Goal: Transaction & Acquisition: Purchase product/service

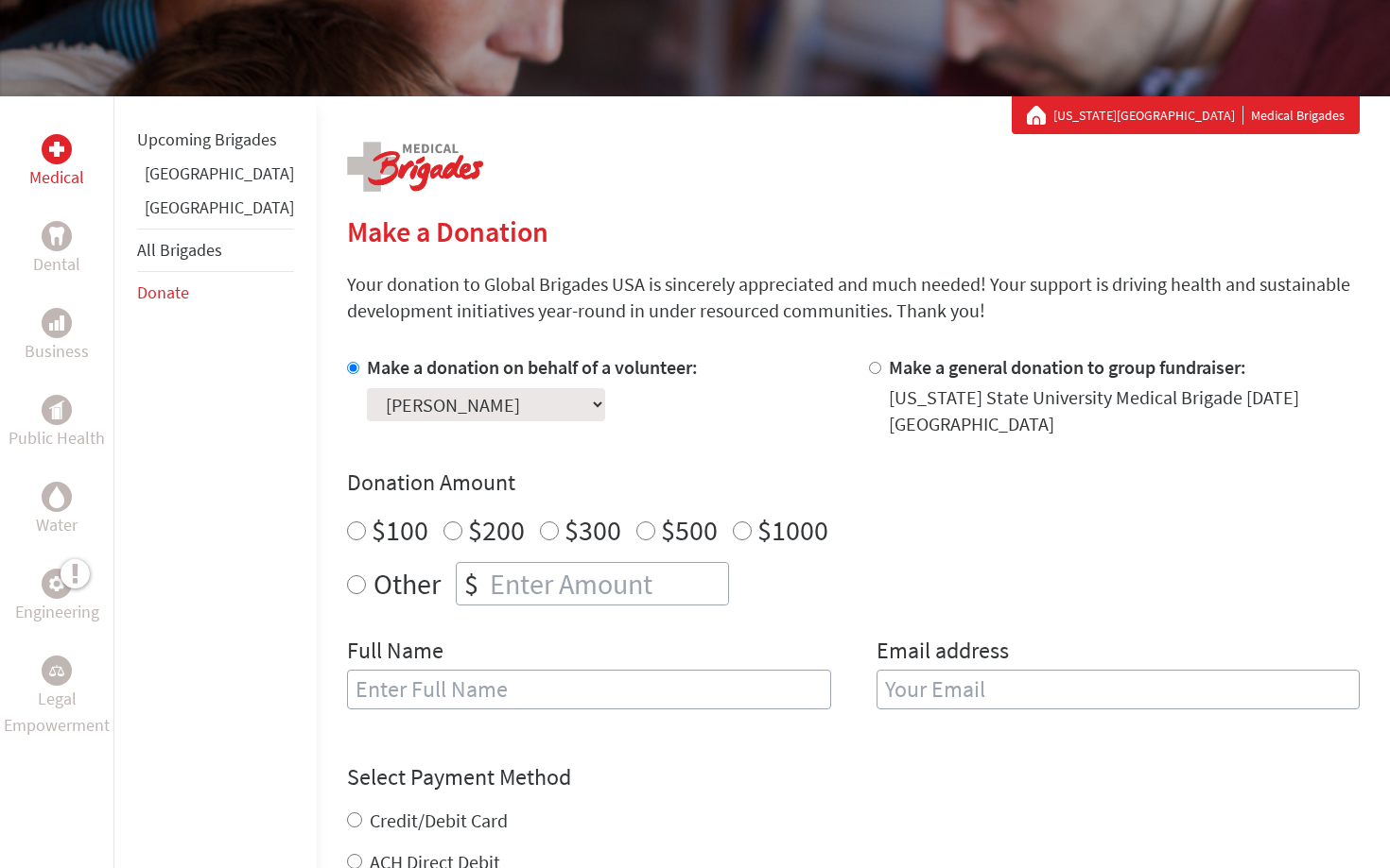
scroll to position [257, 0]
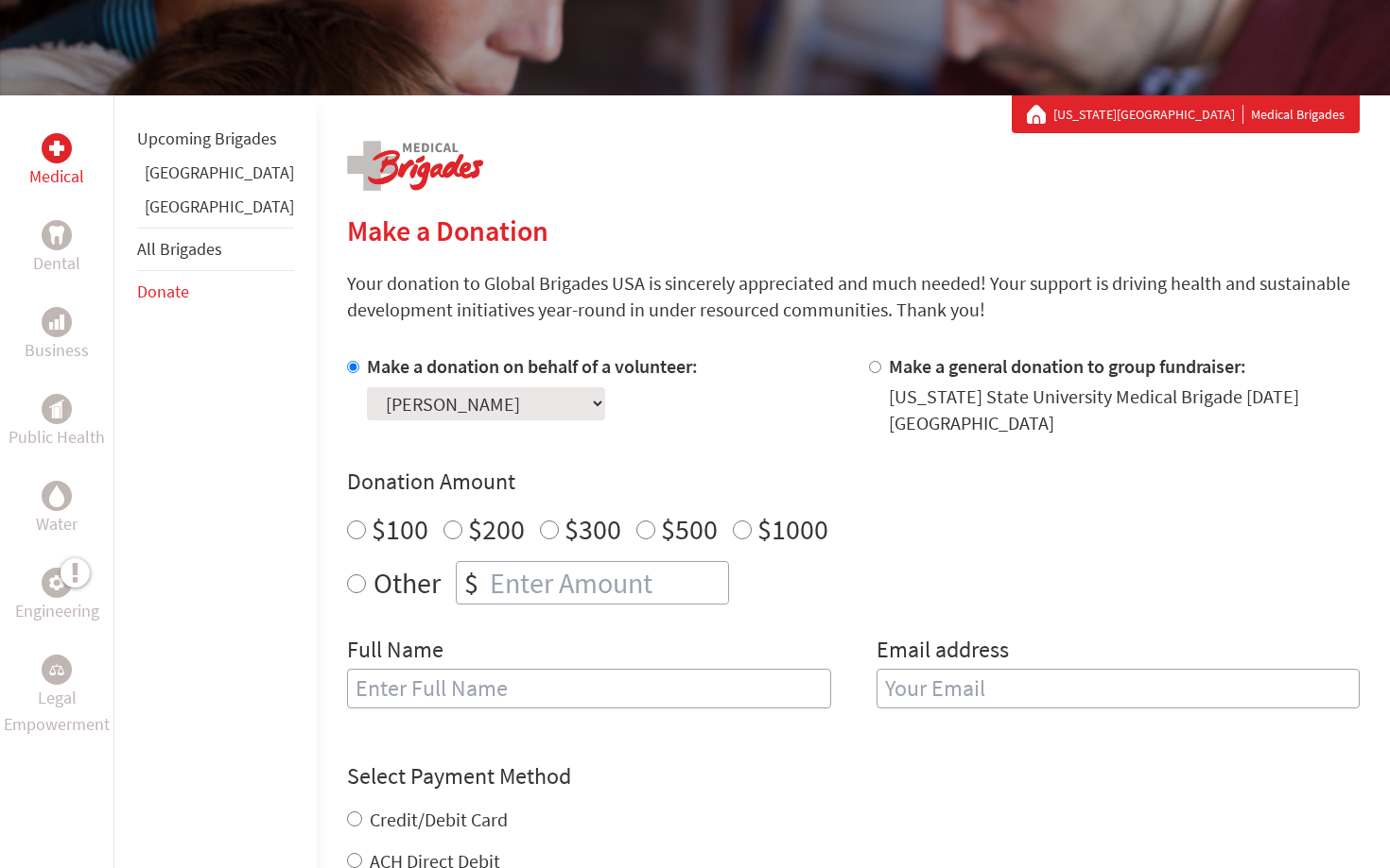
click at [637, 527] on div "$500" at bounding box center [677, 529] width 82 height 34
click at [637, 523] on div "$500" at bounding box center [677, 529] width 82 height 34
click at [637, 520] on input "$500" at bounding box center [646, 530] width 19 height 19
radio input "true"
click at [572, 689] on input "text" at bounding box center [588, 689] width 484 height 40
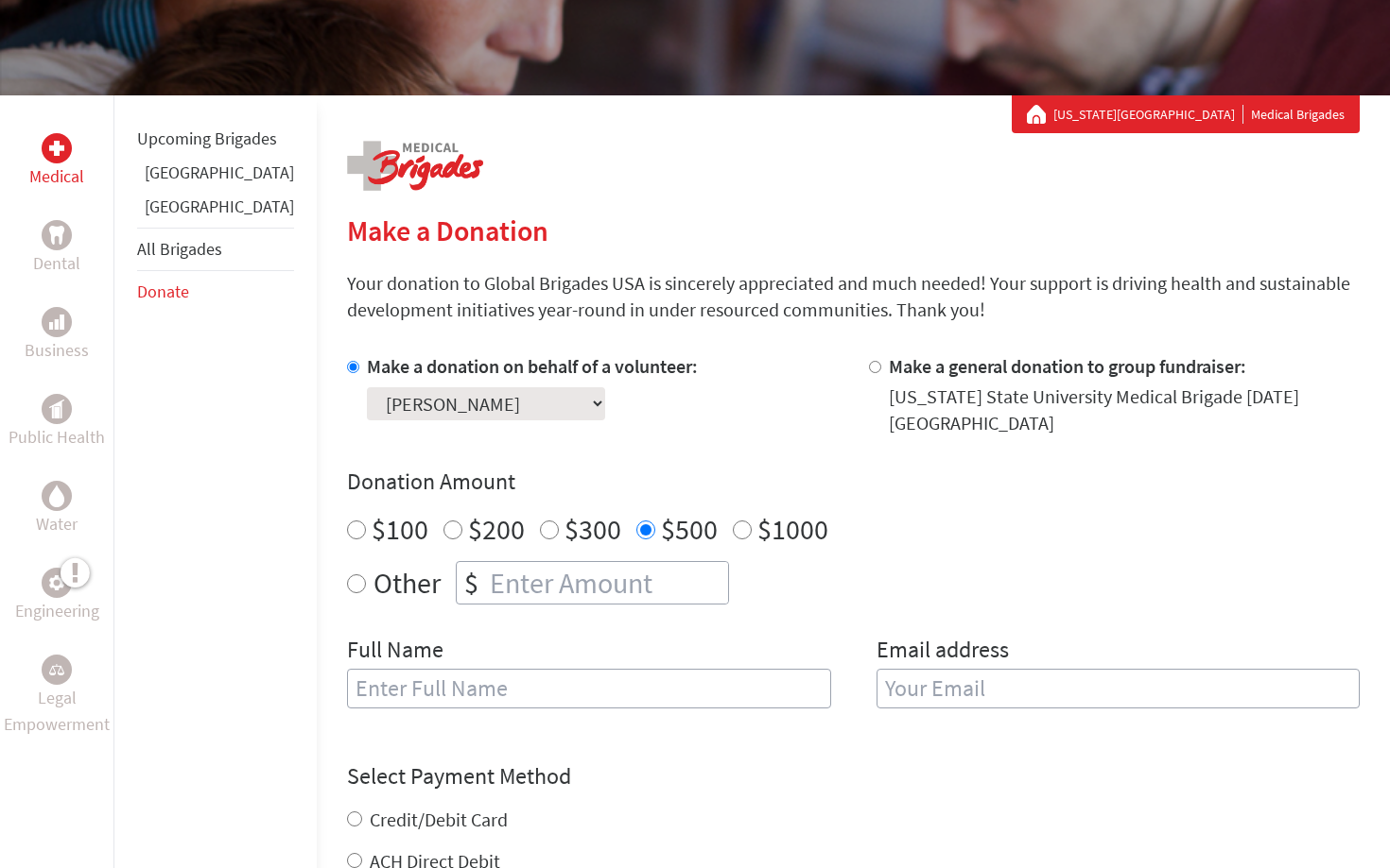
type input "[PERSON_NAME]"
type input "[EMAIL_ADDRESS][DOMAIN_NAME]"
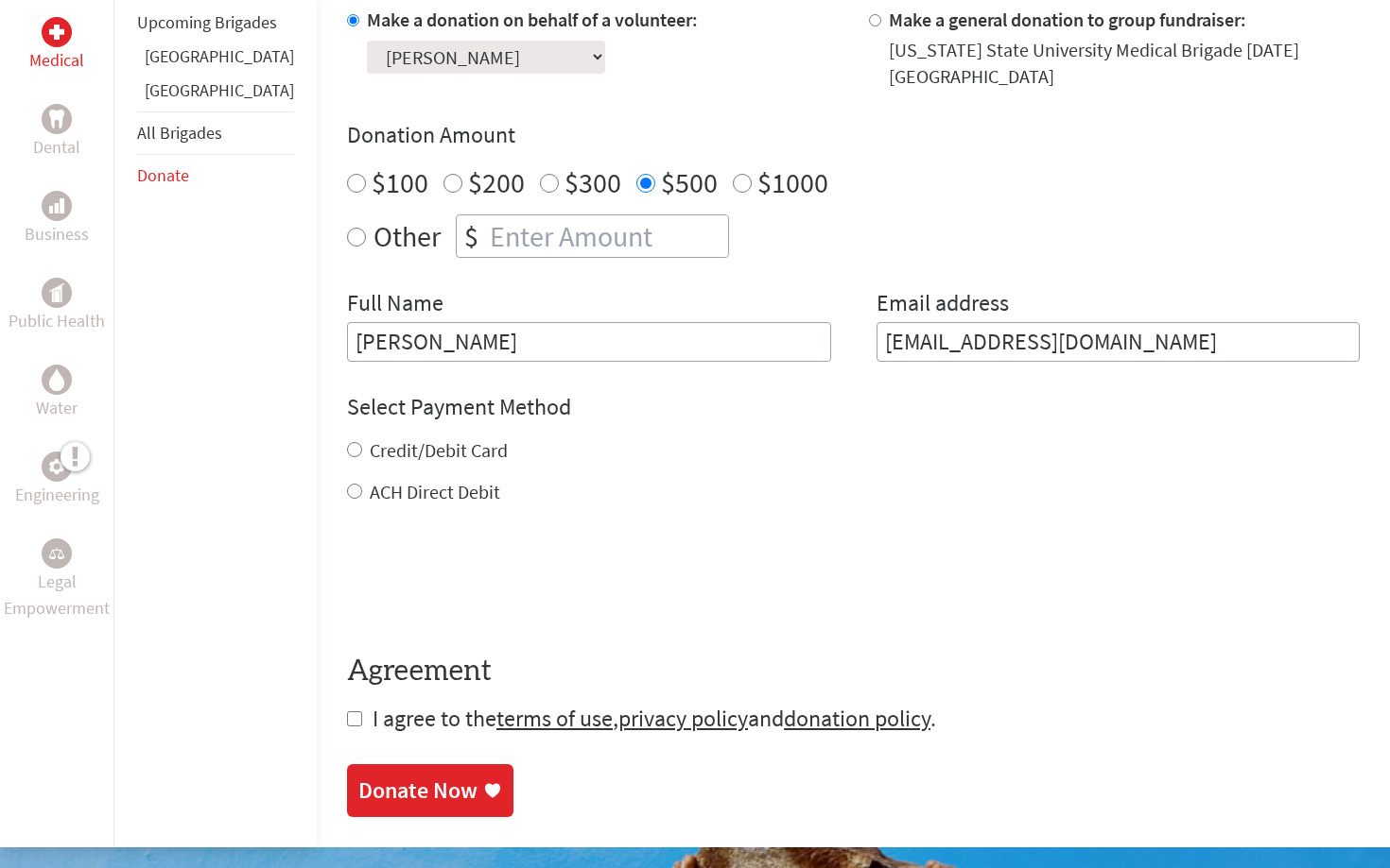
scroll to position [603, 0]
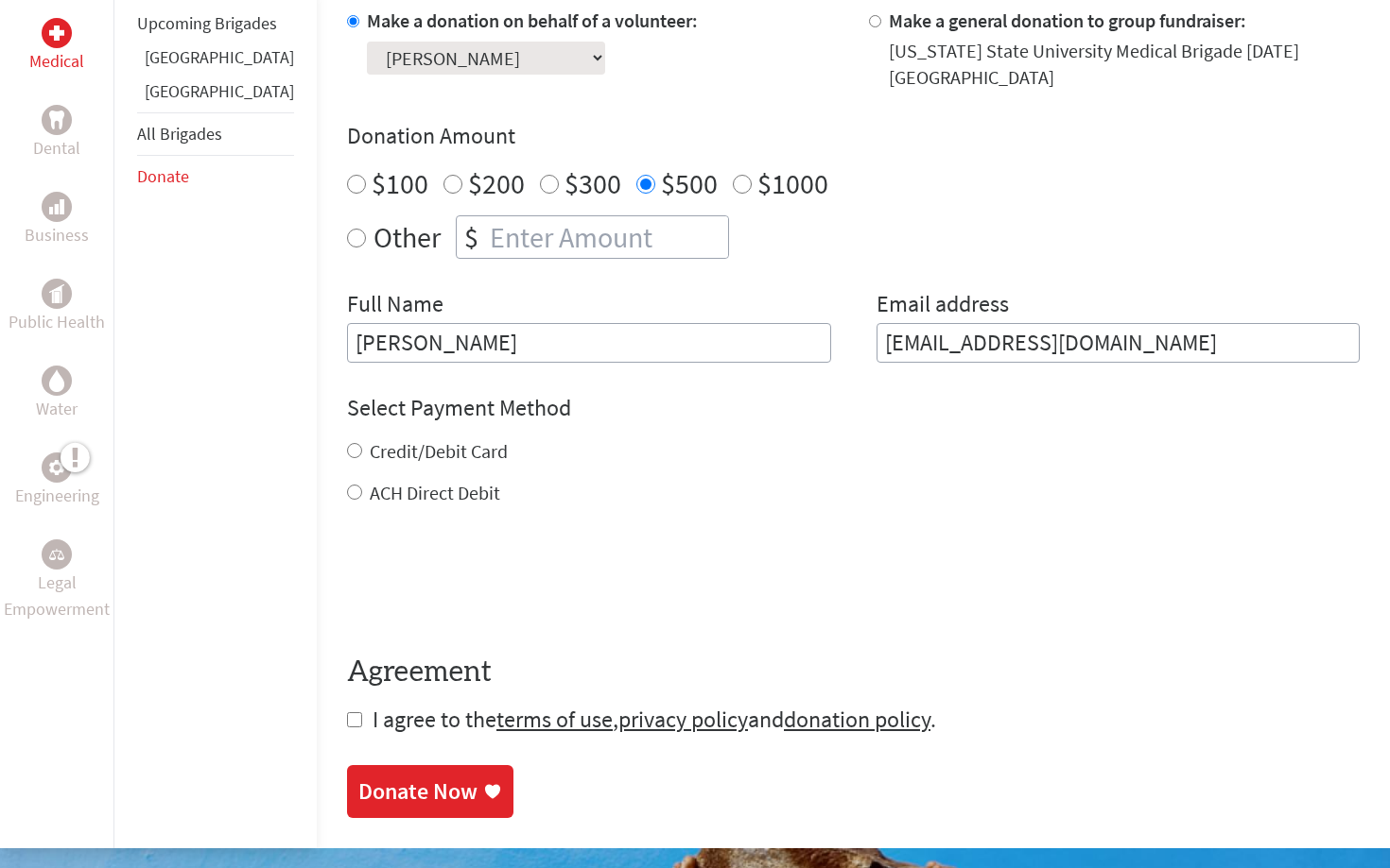
click at [386, 481] on label "ACH Direct Debit" at bounding box center [434, 492] width 130 height 24
click at [362, 484] on input "ACH Direct Debit" at bounding box center [354, 492] width 15 height 15
radio input "true"
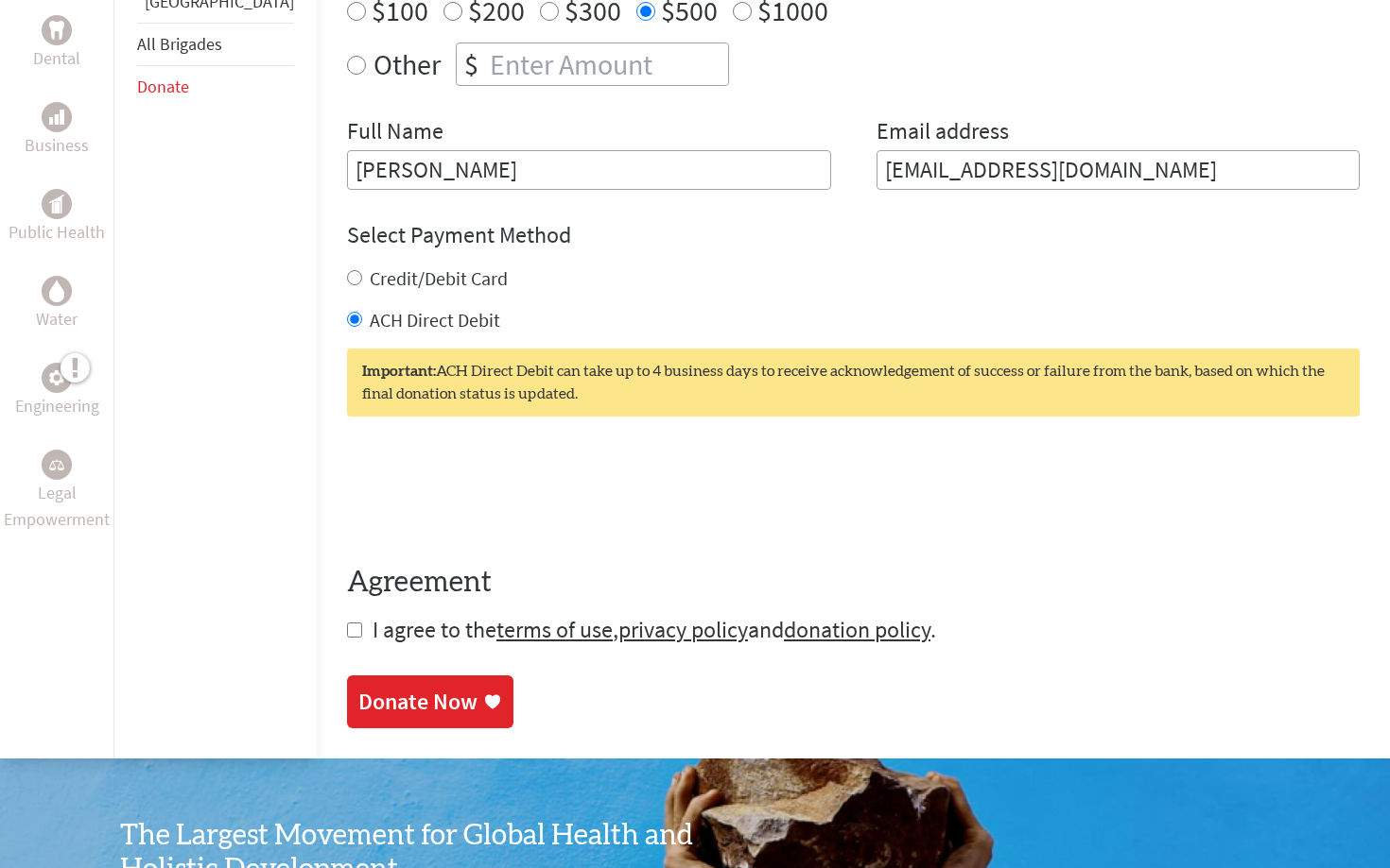
scroll to position [817, 0]
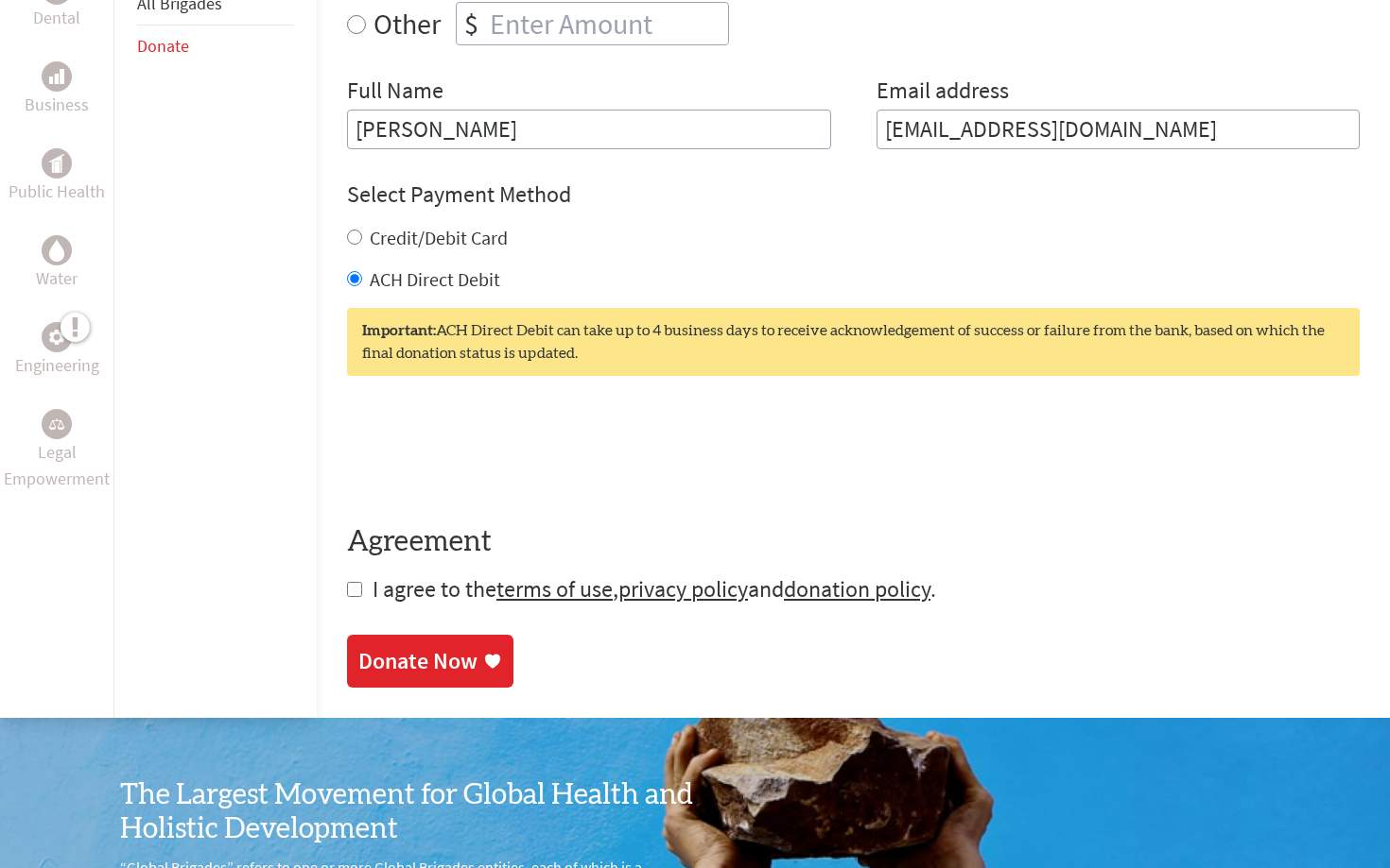
click at [372, 584] on span "I agree to the terms of use , privacy policy and donation policy ." at bounding box center [654, 589] width 563 height 29
click at [347, 582] on input "checkbox" at bounding box center [354, 590] width 15 height 15
checkbox input "true"
click at [347, 665] on link "Donate Now" at bounding box center [429, 664] width 166 height 53
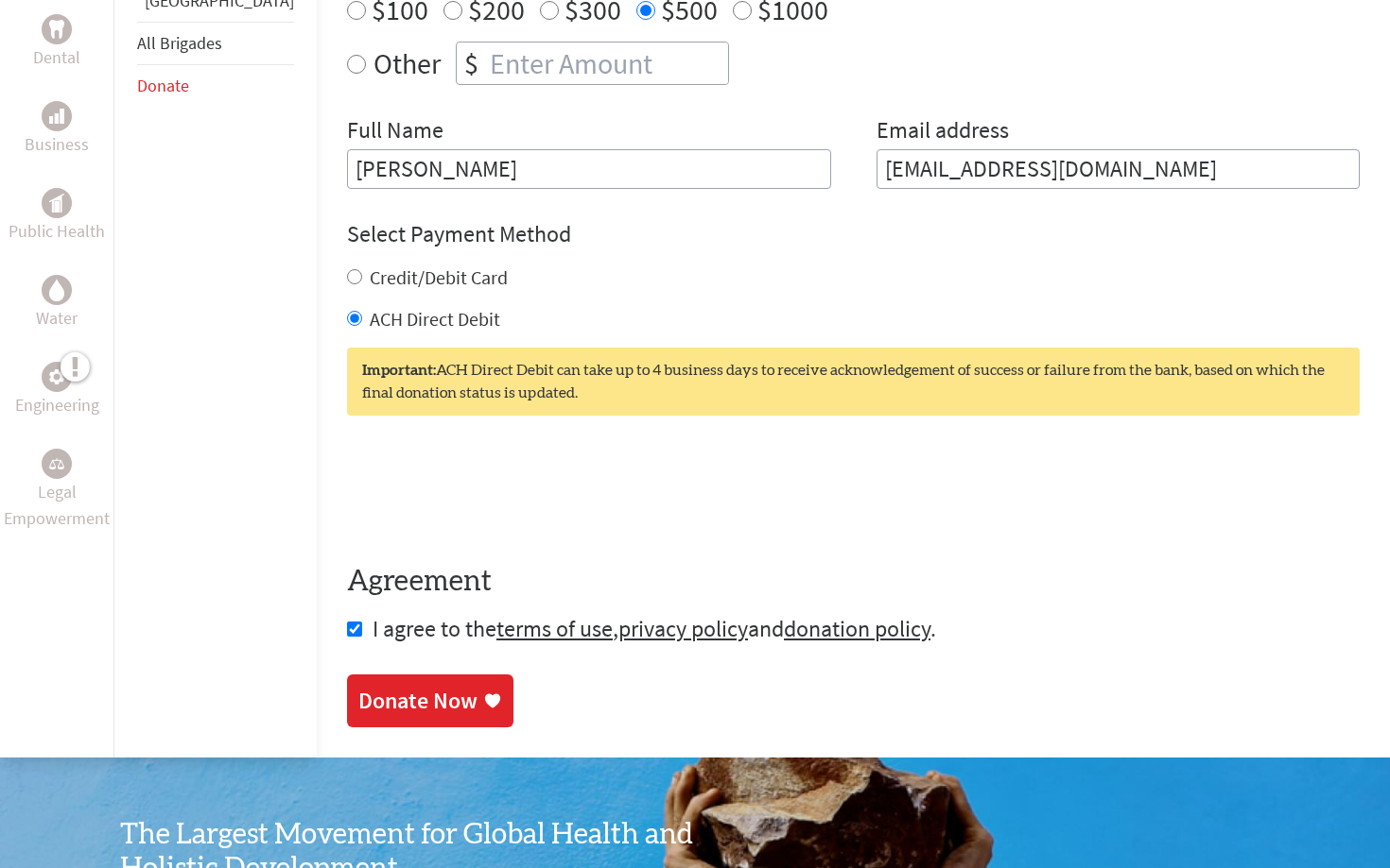
scroll to position [789, 0]
